Goal: Task Accomplishment & Management: Use online tool/utility

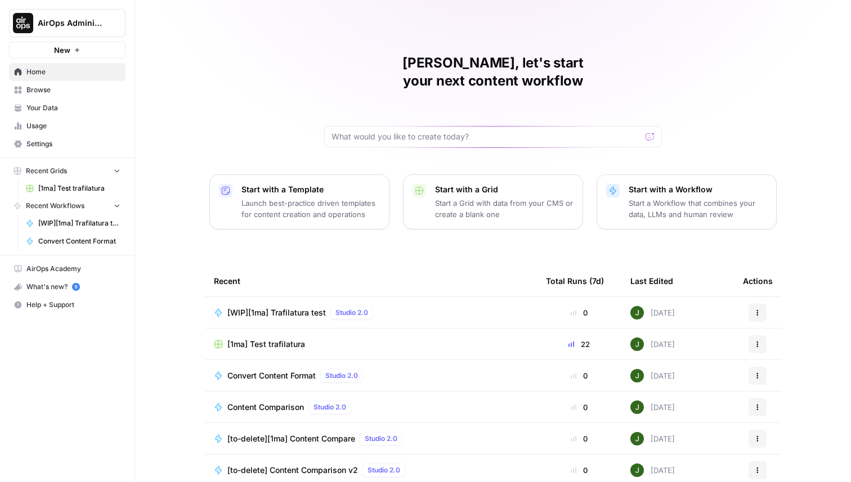
click at [65, 23] on span "AirOps Administrative" at bounding box center [72, 22] width 68 height 11
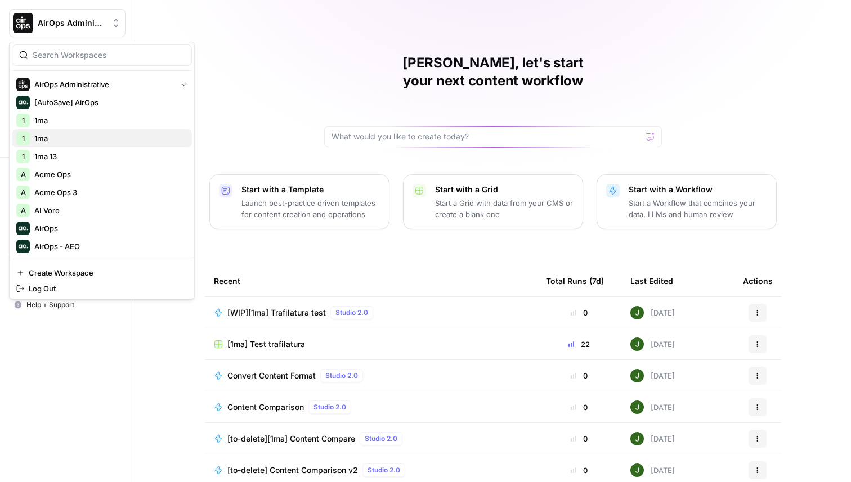
click at [68, 135] on span "1ma" at bounding box center [108, 138] width 149 height 11
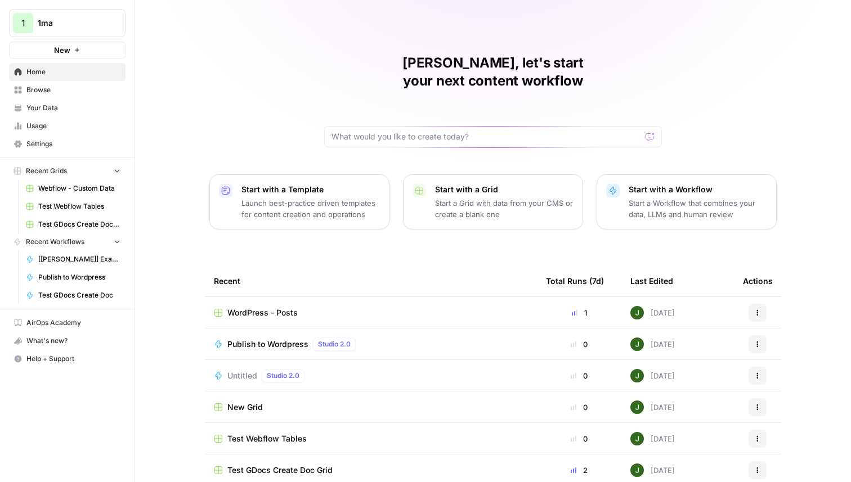
click at [68, 51] on span "New" at bounding box center [62, 49] width 16 height 11
click at [236, 370] on span "Untitled" at bounding box center [242, 375] width 30 height 11
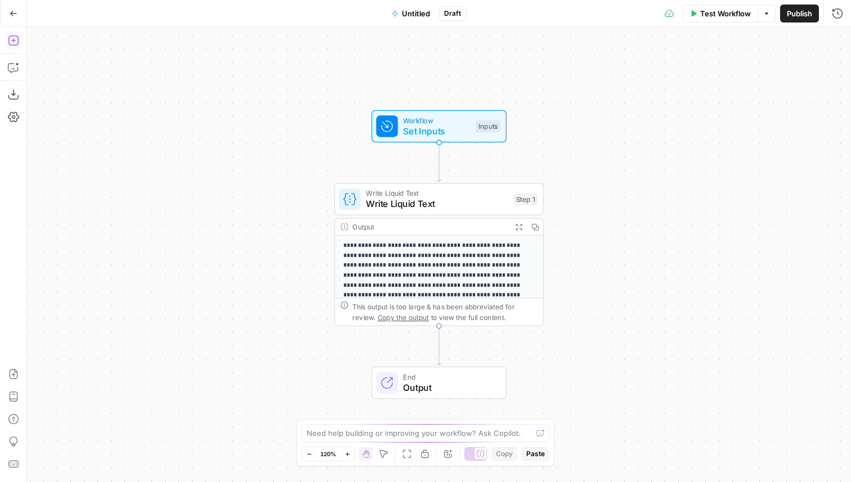
click at [18, 34] on button "Add Steps" at bounding box center [14, 41] width 18 height 18
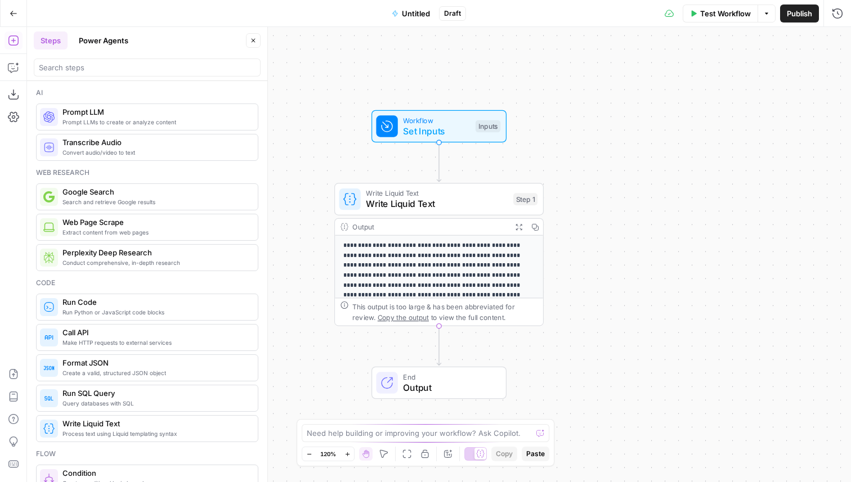
click at [83, 59] on div at bounding box center [147, 68] width 227 height 18
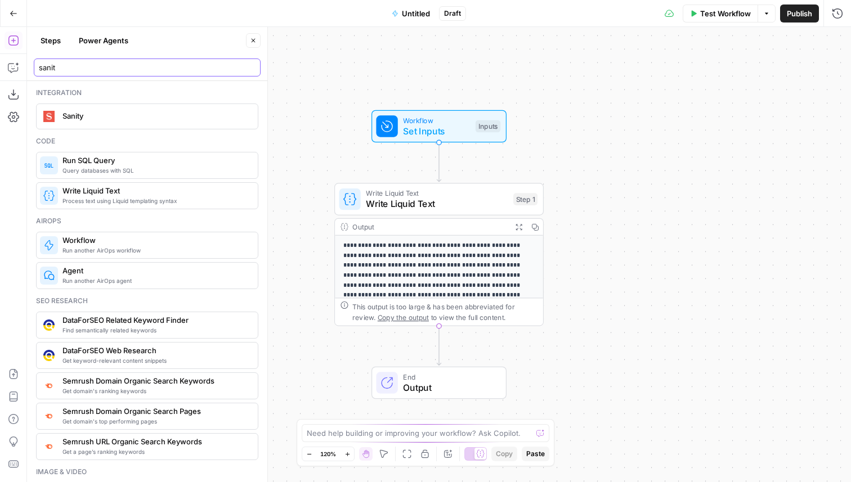
type input "sanit"
click at [95, 119] on span "Sanity" at bounding box center [155, 115] width 186 height 11
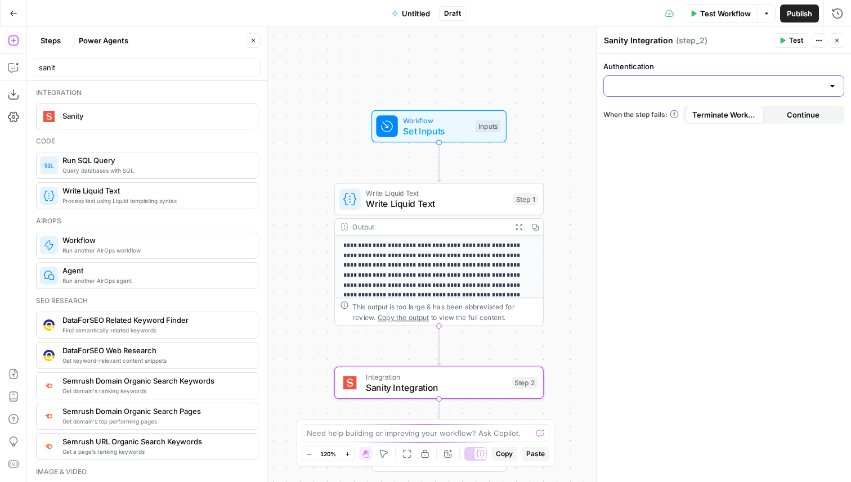
click at [668, 86] on input "Authentication" at bounding box center [717, 86] width 213 height 11
click at [656, 106] on button "Sanity 1" at bounding box center [724, 114] width 231 height 16
type input "Sanity 1"
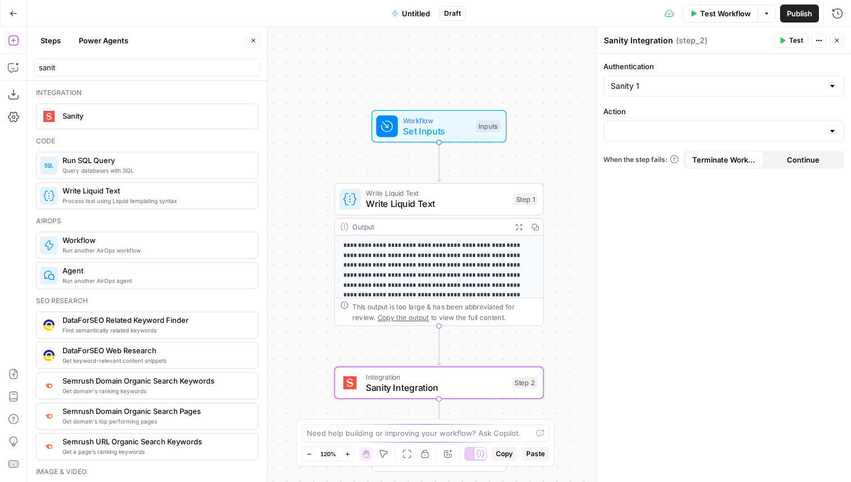
click at [655, 124] on div at bounding box center [723, 130] width 241 height 21
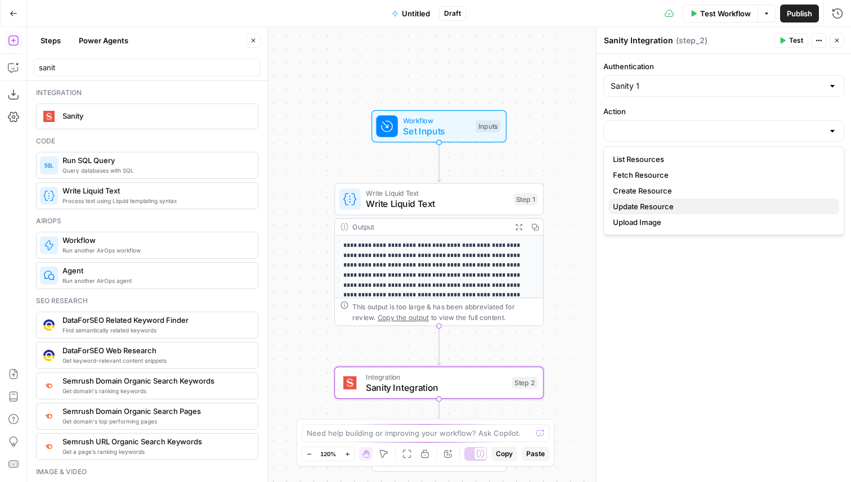
click at [642, 205] on span "Update Resource" at bounding box center [721, 206] width 217 height 11
type input "Update Resource"
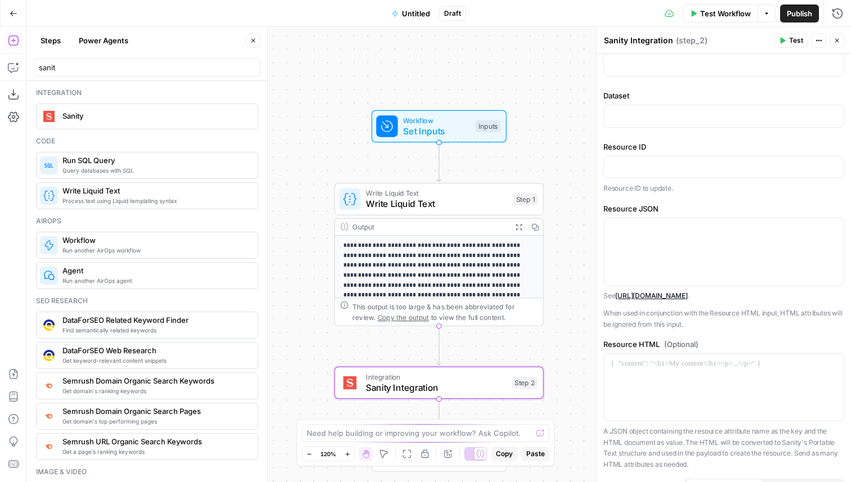
scroll to position [119, 0]
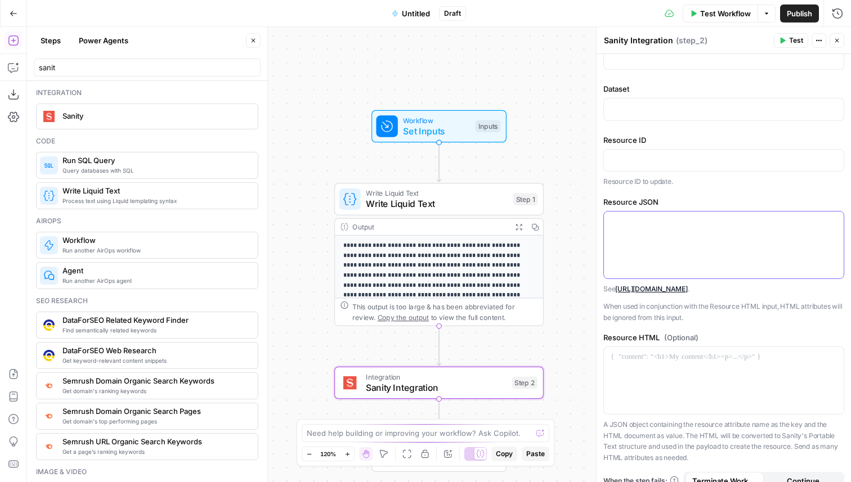
click at [654, 243] on div at bounding box center [724, 245] width 240 height 67
click at [669, 289] on link "[URL][DOMAIN_NAME]" at bounding box center [651, 289] width 73 height 8
click at [668, 306] on div "See [URL][DOMAIN_NAME] . When used in conjunction with the Resource HTML input,…" at bounding box center [723, 304] width 241 height 40
click at [723, 339] on div "Authentication Sanity 1 Action Update Resource Project ID Dataset Resource ID R…" at bounding box center [724, 216] width 254 height 562
